Goal: Information Seeking & Learning: Check status

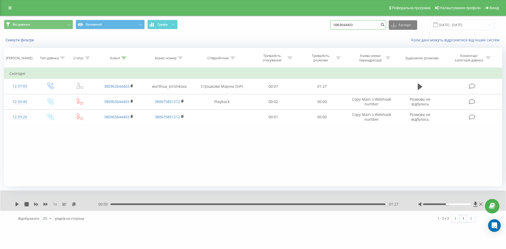
click at [362, 27] on input "0963644403" at bounding box center [358, 24] width 56 height 9
drag, startPoint x: 364, startPoint y: 25, endPoint x: 324, endPoint y: 22, distance: 39.9
click at [324, 22] on div "Всі дзвінки Основний Графік 0963644403 Експорт .csv .xls .xlsx [DATE] - [DATE]" at bounding box center [253, 25] width 498 height 10
paste input "380991423698"
click at [343, 26] on input "380991423698" at bounding box center [358, 24] width 56 height 9
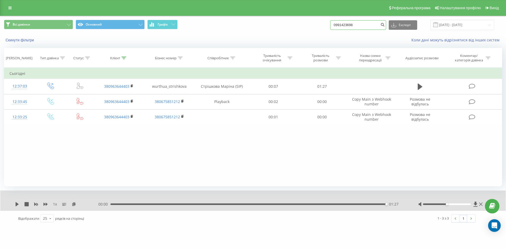
click at [362, 24] on input "0991423698" at bounding box center [358, 24] width 56 height 9
type input "0991423698"
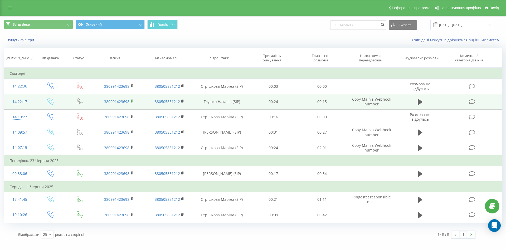
click at [131, 101] on rect at bounding box center [132, 101] width 2 height 2
